Goal: Find specific page/section: Find specific page/section

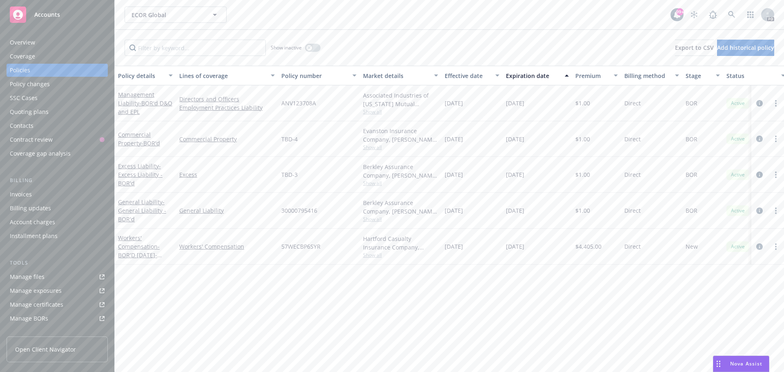
click at [46, 16] on span "Accounts" at bounding box center [47, 14] width 26 height 7
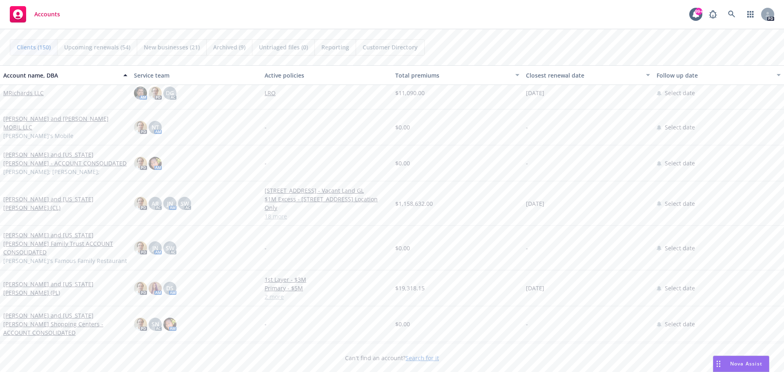
scroll to position [3187, 0]
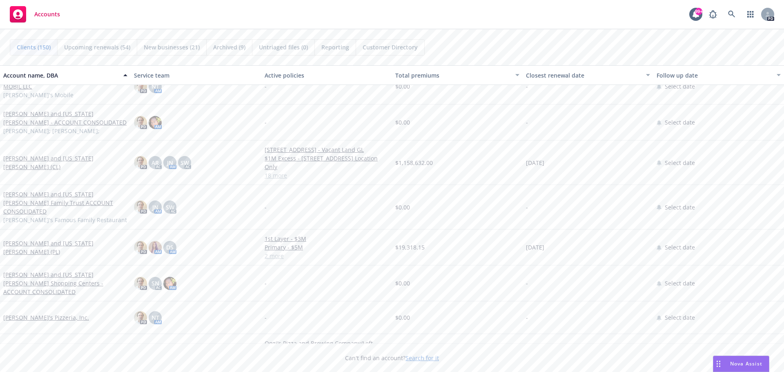
click at [52, 168] on link "[PERSON_NAME] and [US_STATE][PERSON_NAME] (CL)" at bounding box center [65, 162] width 124 height 17
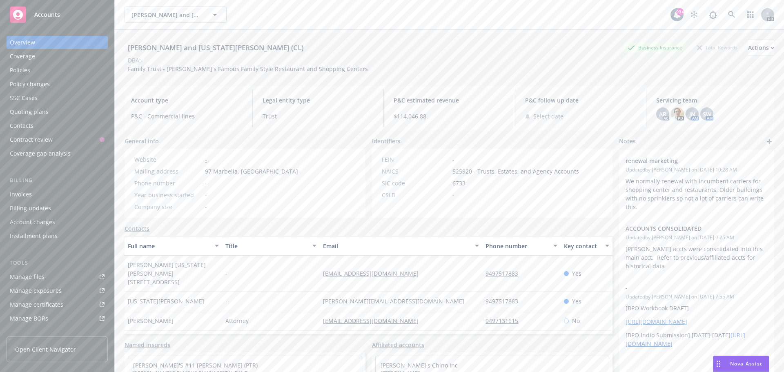
click at [19, 67] on div "Policies" at bounding box center [20, 70] width 20 height 13
